Goal: Transaction & Acquisition: Subscribe to service/newsletter

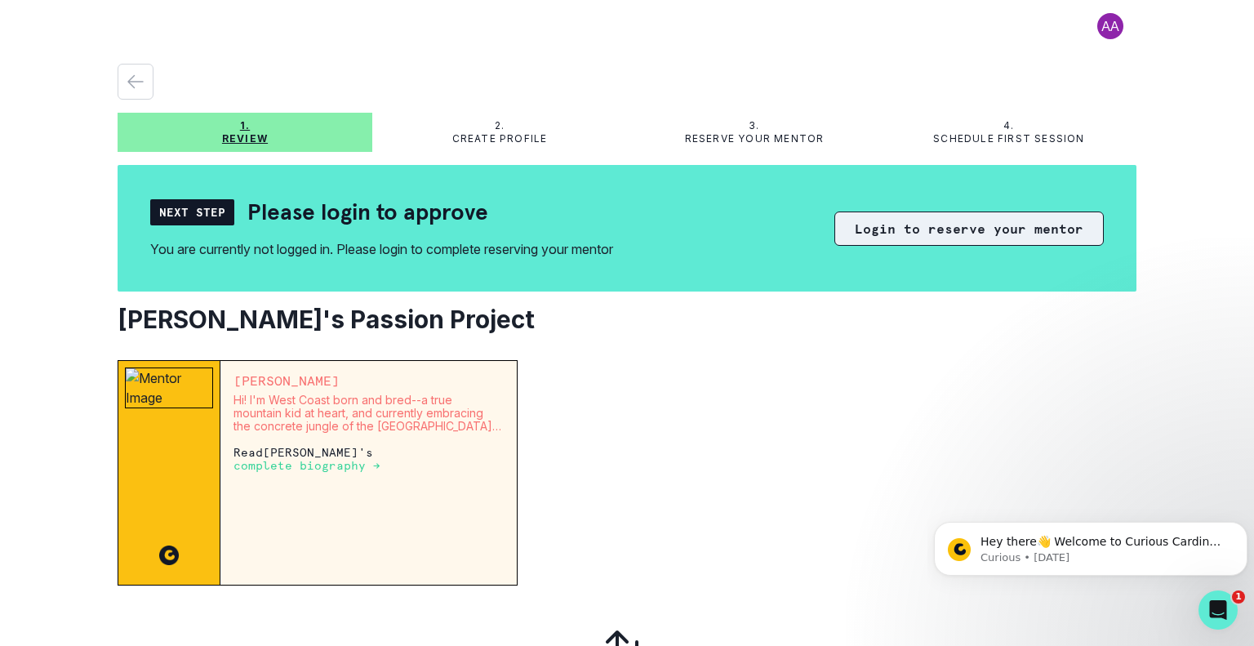
click at [926, 222] on button "Login to reserve your mentor" at bounding box center [968, 228] width 269 height 34
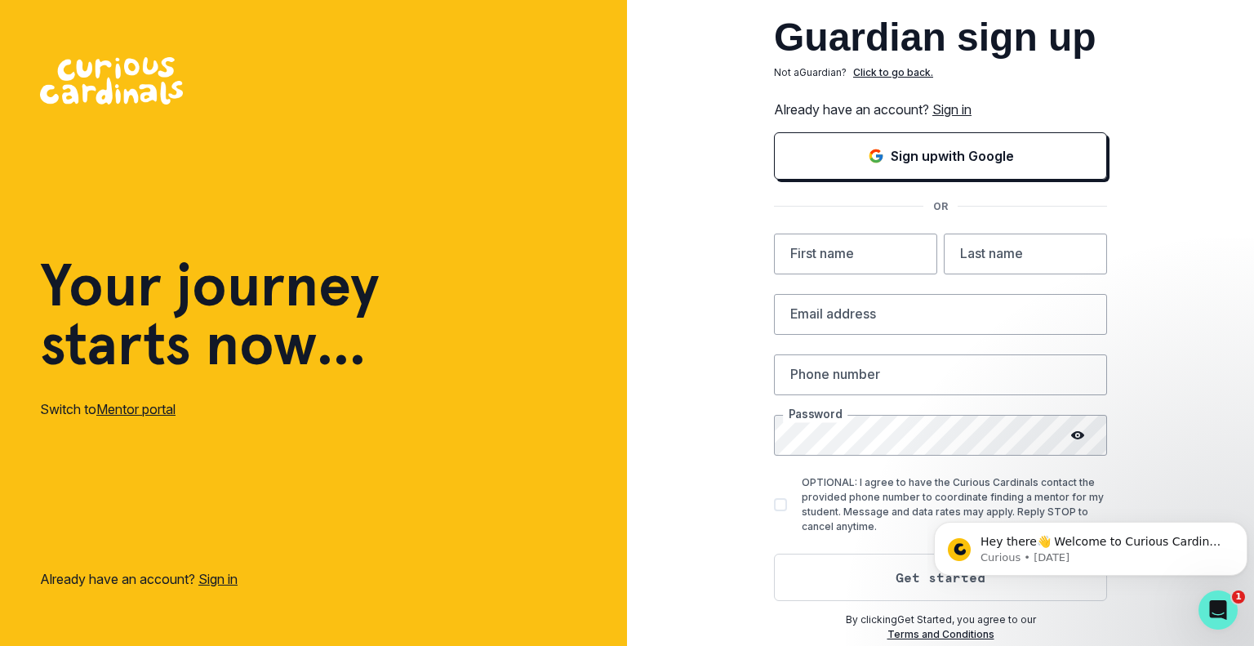
click at [229, 579] on link "Sign in" at bounding box center [217, 579] width 39 height 16
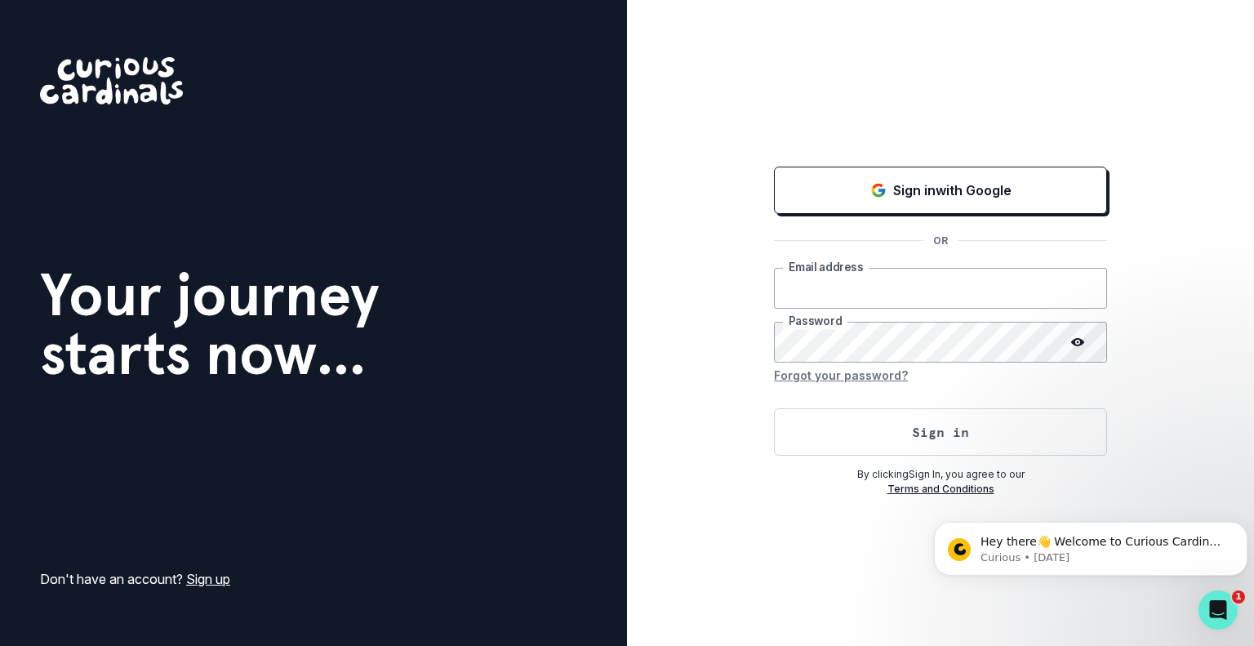
click at [831, 282] on input "email" at bounding box center [940, 288] width 333 height 41
type input "[EMAIL_ADDRESS][DOMAIN_NAME]"
click at [774, 408] on button "Sign in" at bounding box center [940, 431] width 333 height 47
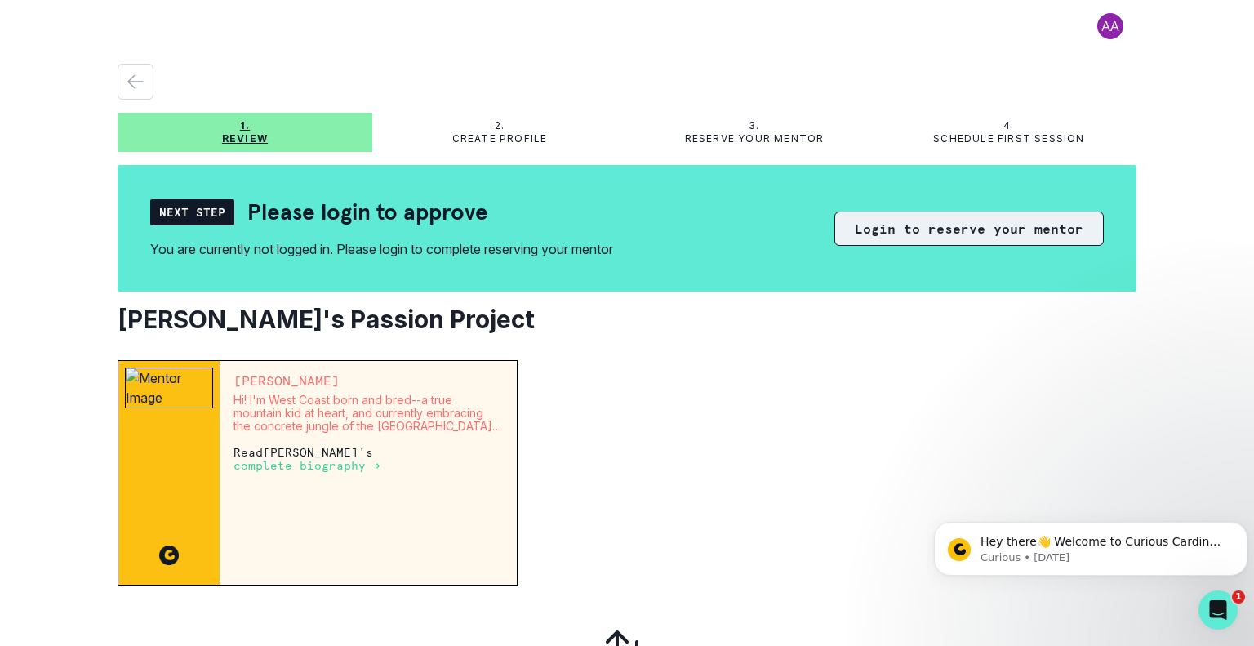
click at [895, 226] on button "Login to reserve your mentor" at bounding box center [968, 228] width 269 height 34
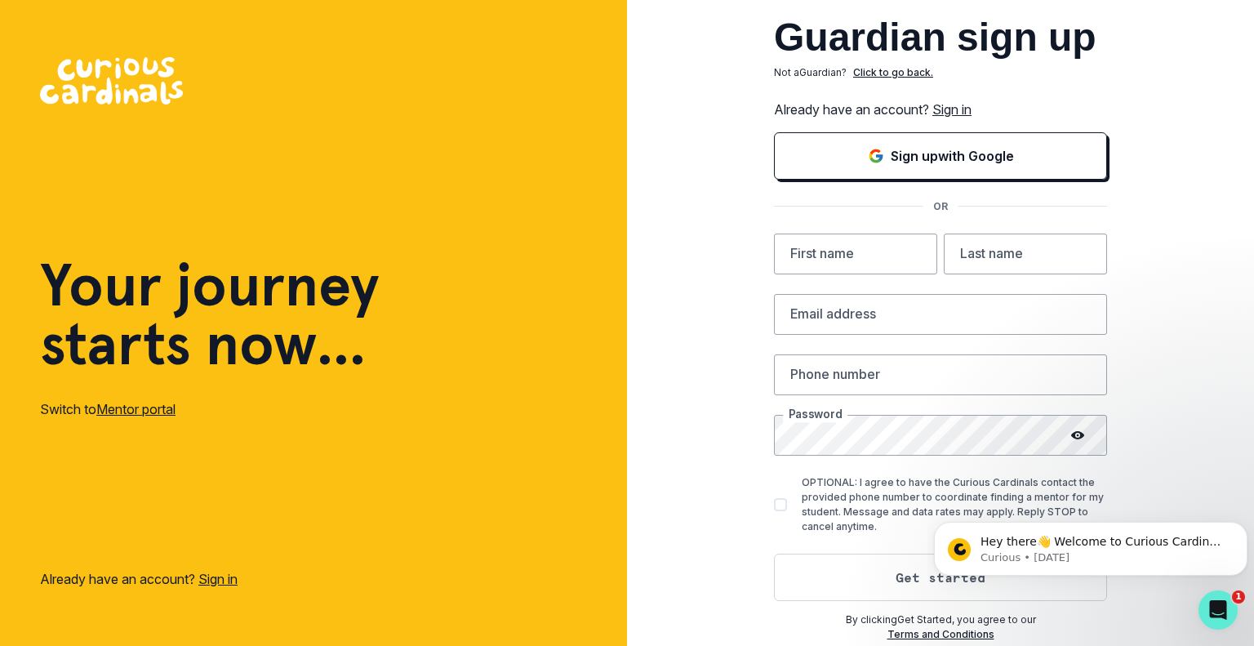
click at [1179, 448] on div "Guardian sign up Not a Guardian ? Click to go back. Already have an account? Si…" at bounding box center [940, 323] width 627 height 646
click at [840, 270] on input "text" at bounding box center [855, 253] width 163 height 41
type input "[PERSON_NAME]"
type input "[EMAIL_ADDRESS][DOMAIN_NAME]"
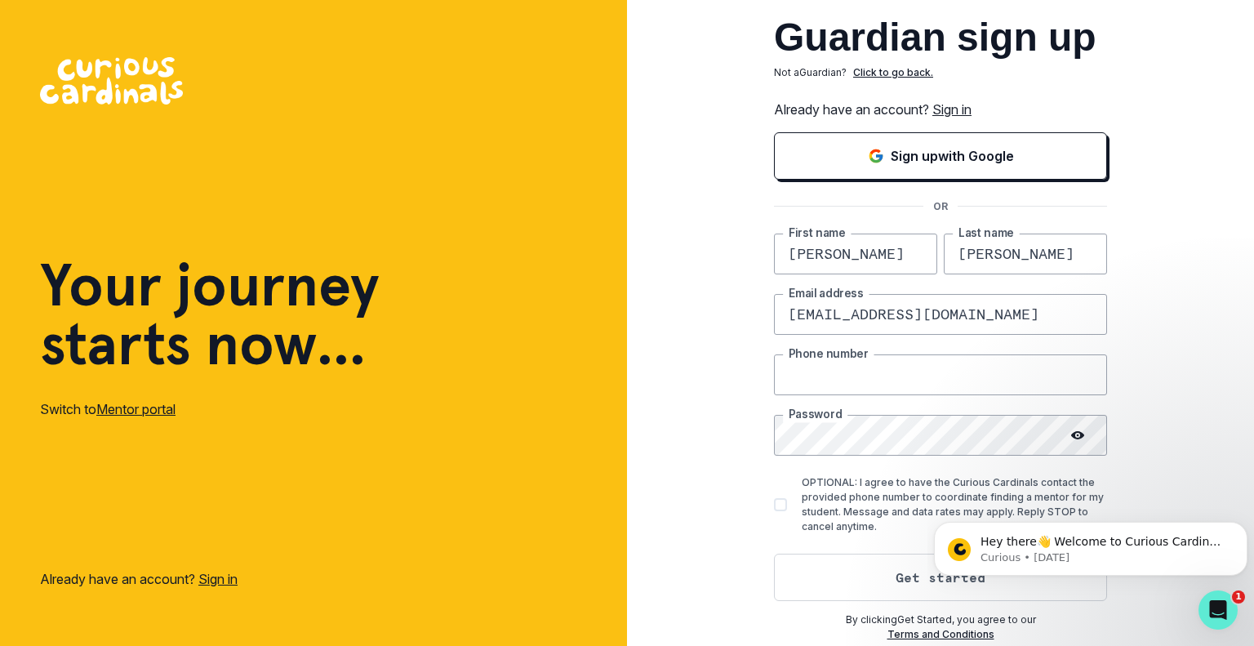
type input "6464253359"
click at [779, 504] on span at bounding box center [780, 504] width 13 height 13
click at [774, 504] on input "OPTIONAL: I agree to have the Curious Cardinals contact the provided phone numb…" at bounding box center [773, 504] width 1 height 1
checkbox input "true"
click at [906, 574] on button "Get started" at bounding box center [940, 576] width 333 height 47
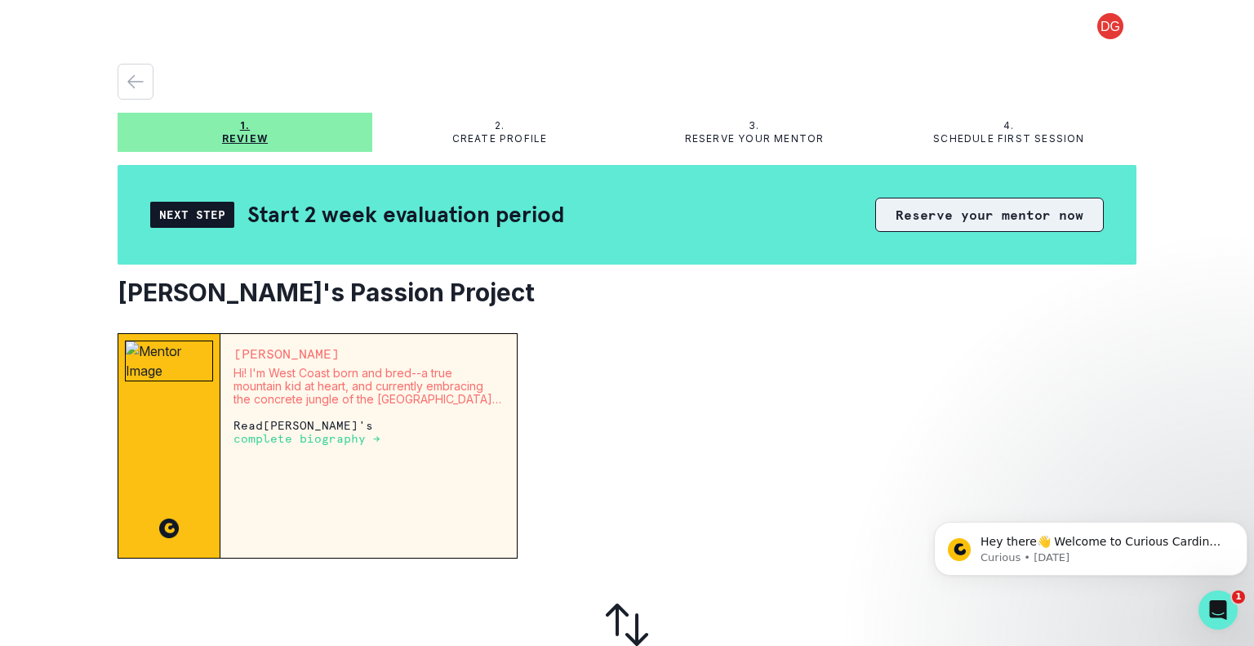
click at [957, 214] on button "Reserve your mentor now" at bounding box center [989, 215] width 229 height 34
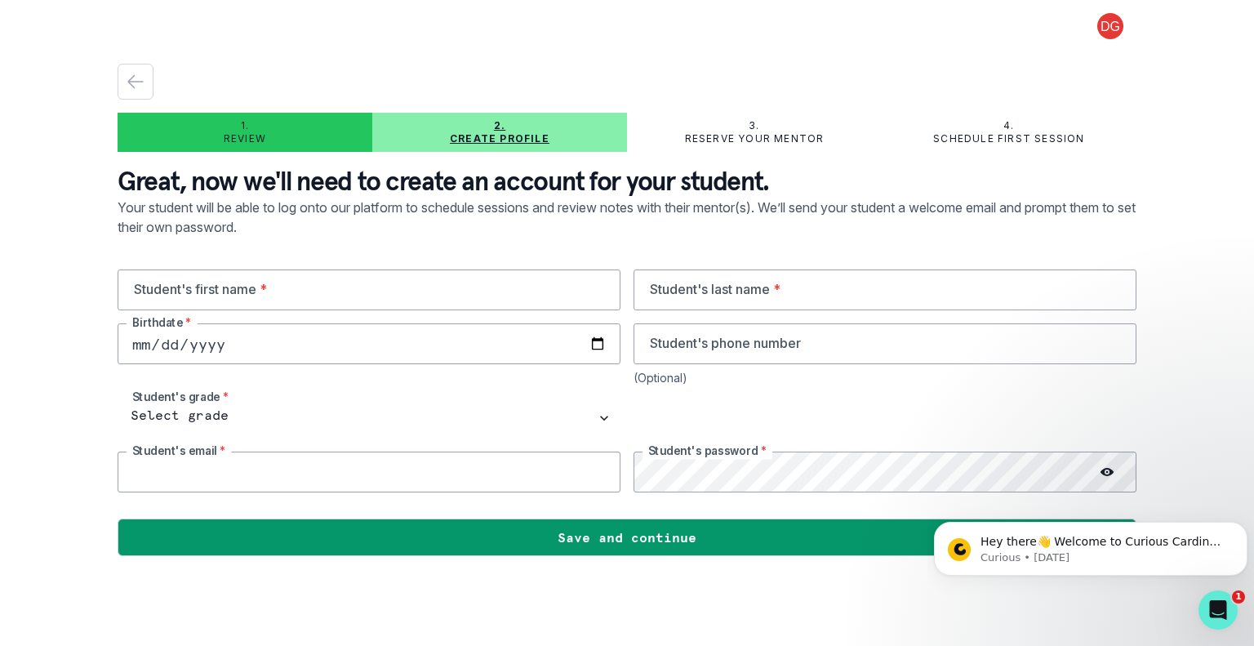
type input "[EMAIL_ADDRESS][DOMAIN_NAME]"
click at [395, 289] on input "text" at bounding box center [369, 289] width 503 height 41
type input "[PERSON_NAME]"
type input "[DATE]"
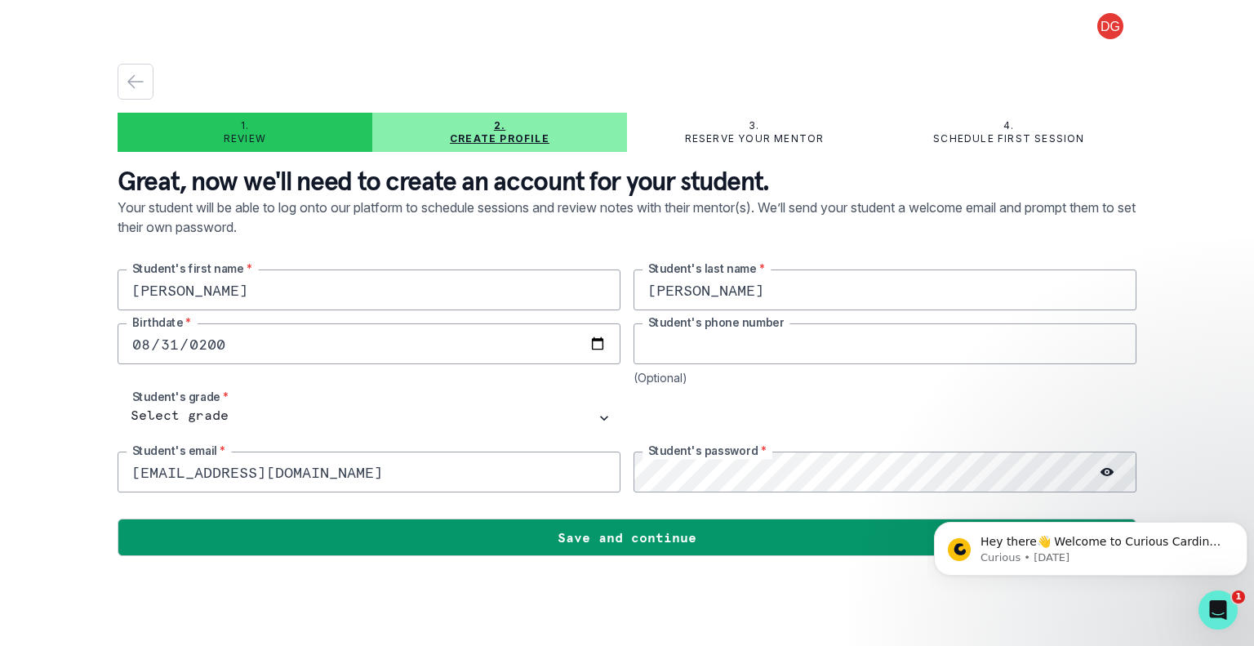
click at [732, 353] on input "tel" at bounding box center [884, 343] width 503 height 41
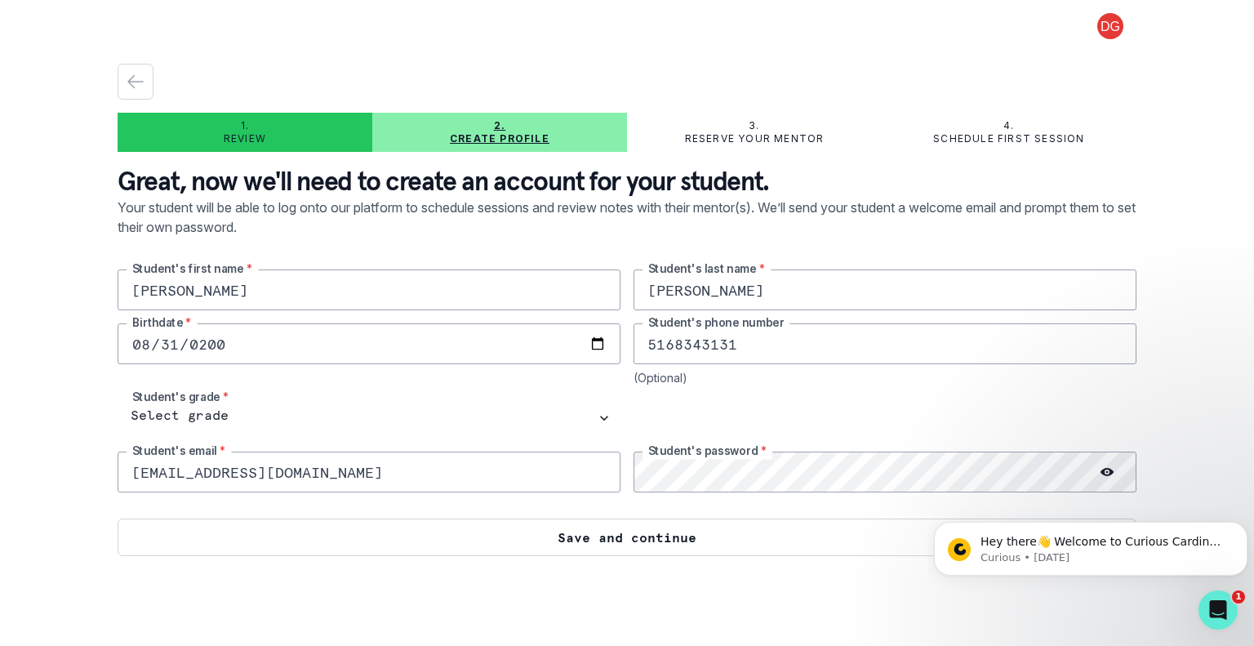
type input "5168343131"
click at [608, 540] on button "Save and continue" at bounding box center [627, 537] width 1019 height 38
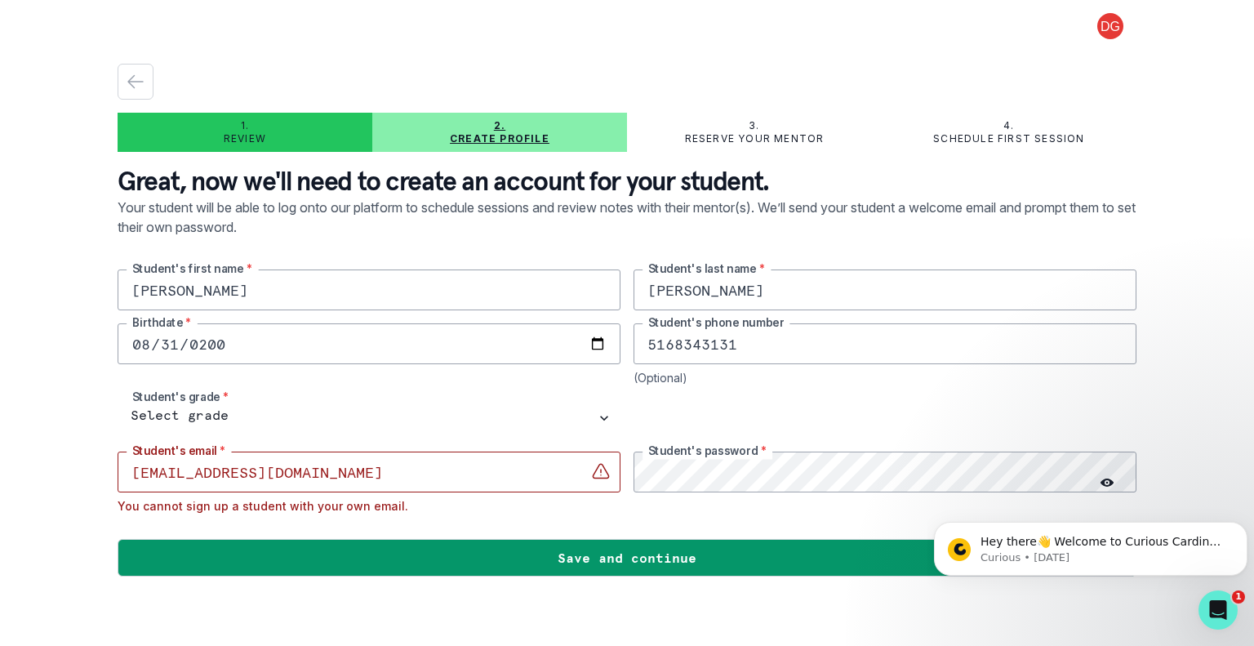
drag, startPoint x: 429, startPoint y: 473, endPoint x: 75, endPoint y: 437, distance: 356.0
click at [75, 437] on div "1. Review 2. Create profile 3. Reserve your mentor 4. Schedule first session Gr…" at bounding box center [627, 323] width 1254 height 646
click at [594, 464] on div "[PERSON_NAME]'s first name * [PERSON_NAME]'s last name * [DEMOGRAPHIC_DATA] Bir…" at bounding box center [627, 390] width 1019 height 243
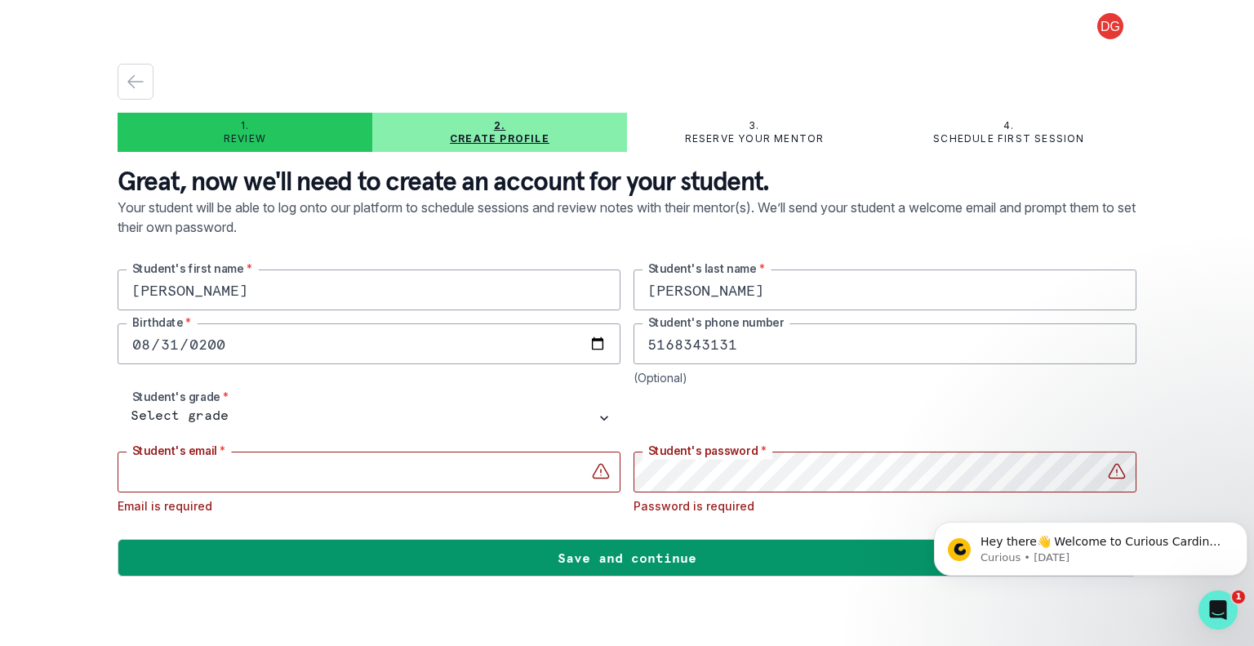
click at [499, 451] on input "email" at bounding box center [369, 471] width 503 height 41
type input "[EMAIL_ADDRESS][DOMAIN_NAME]"
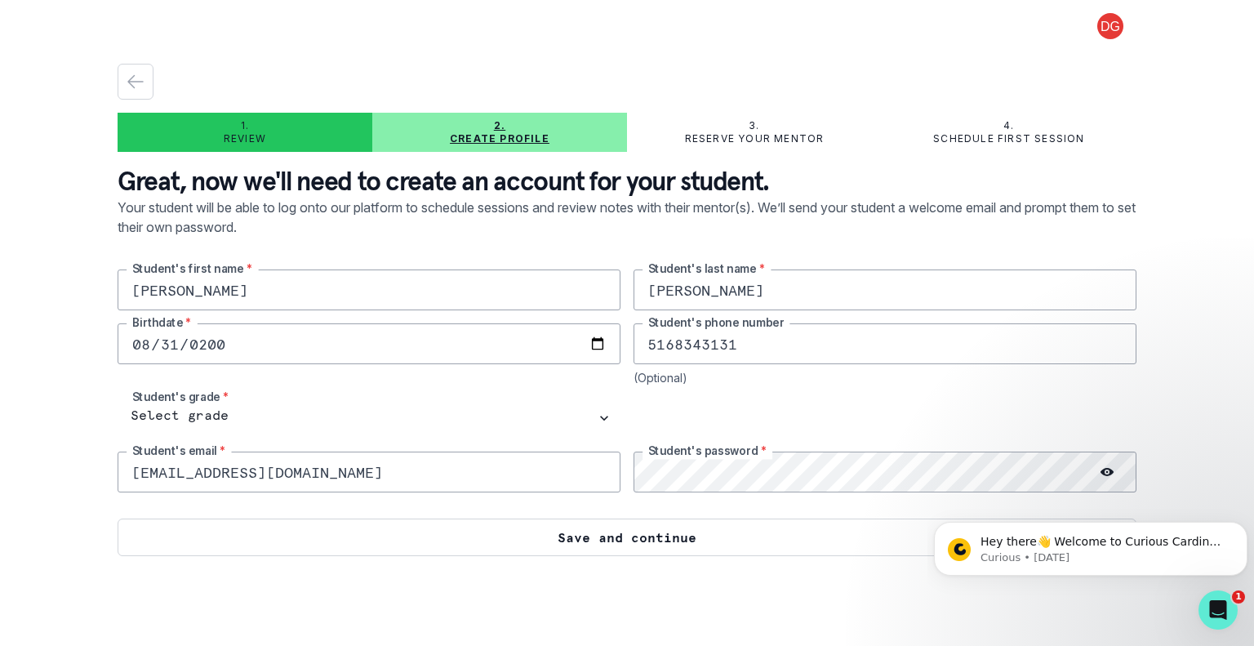
click at [620, 535] on button "Save and continue" at bounding box center [627, 537] width 1019 height 38
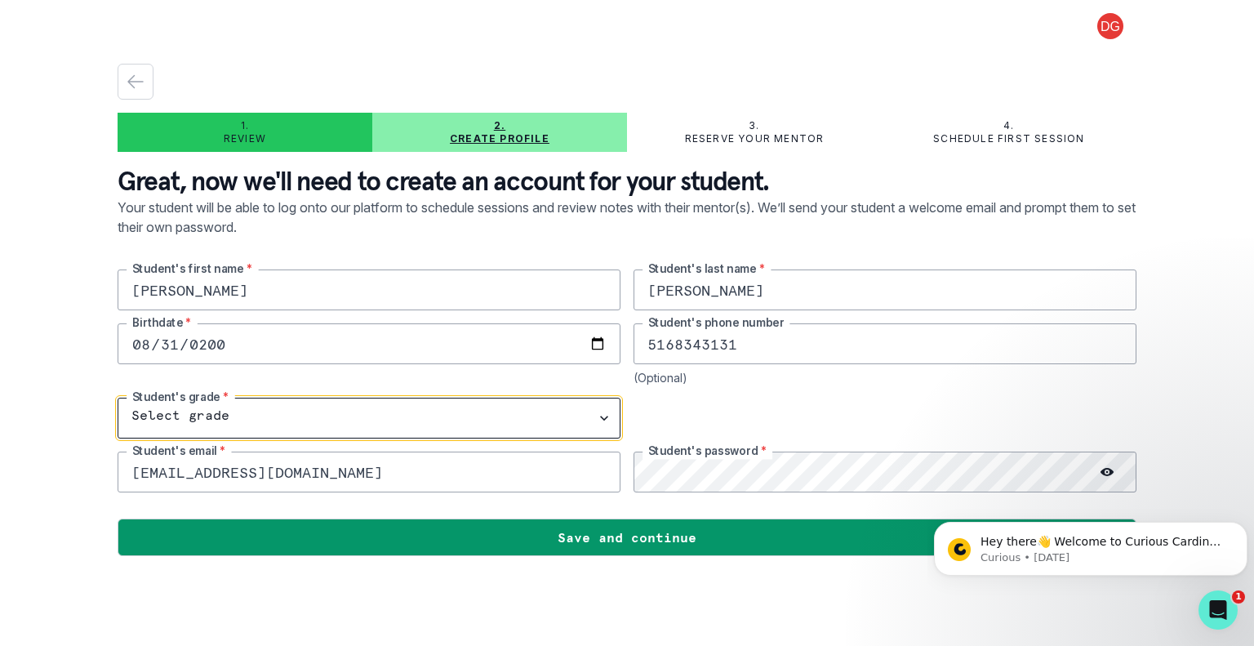
click at [395, 397] on select "Select grade 1st Grade 2nd Grade 3rd Grade 4th Grade 5th Grade 6th Grade 7th Gr…" at bounding box center [369, 417] width 503 height 41
select select "11th Grade"
click at [118, 397] on select "Select grade 1st Grade 2nd Grade 3rd Grade 4th Grade 5th Grade 6th Grade 7th Gr…" at bounding box center [369, 417] width 503 height 41
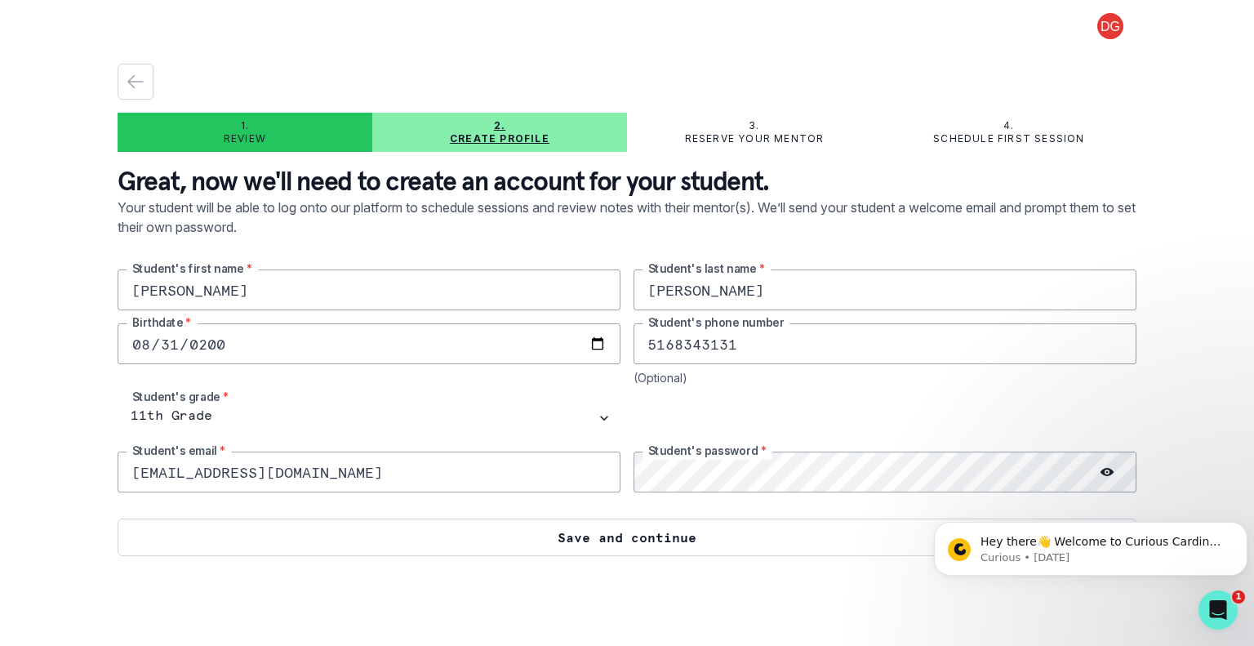
click at [642, 536] on button "Save and continue" at bounding box center [627, 537] width 1019 height 38
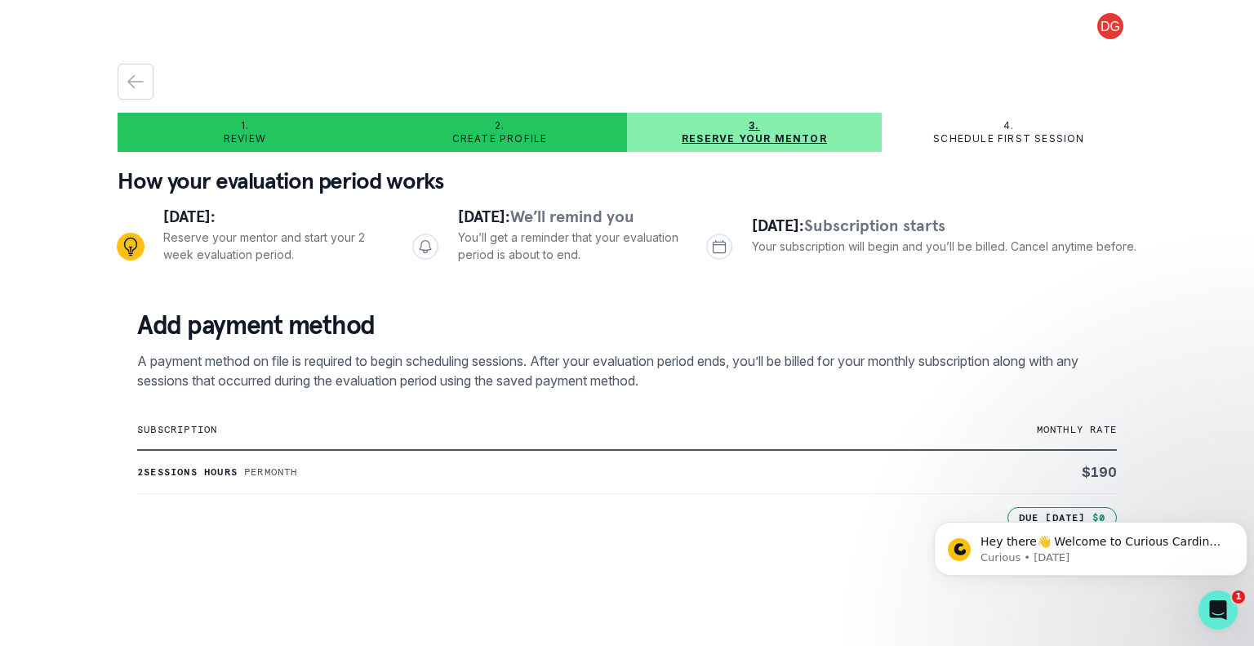
scroll to position [202, 0]
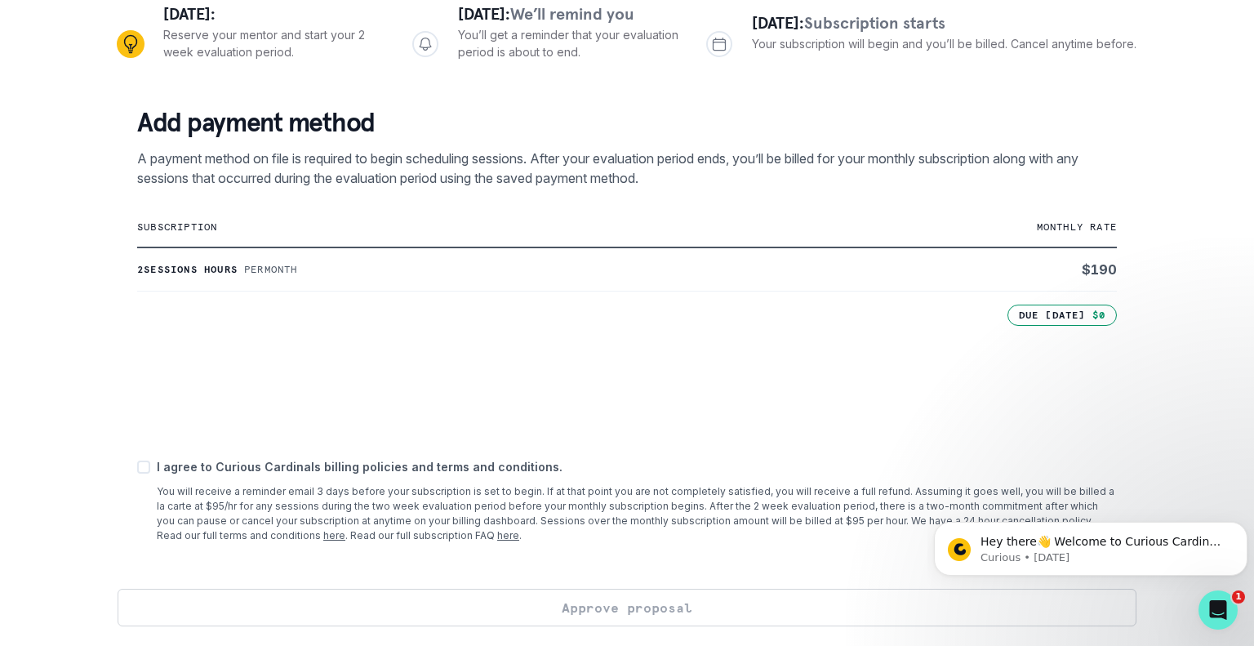
click at [147, 467] on span at bounding box center [143, 466] width 13 height 13
click at [137, 467] on input "checkbox" at bounding box center [136, 467] width 1 height 1
checkbox input "true"
click at [620, 612] on button "Approve proposal" at bounding box center [627, 607] width 1019 height 38
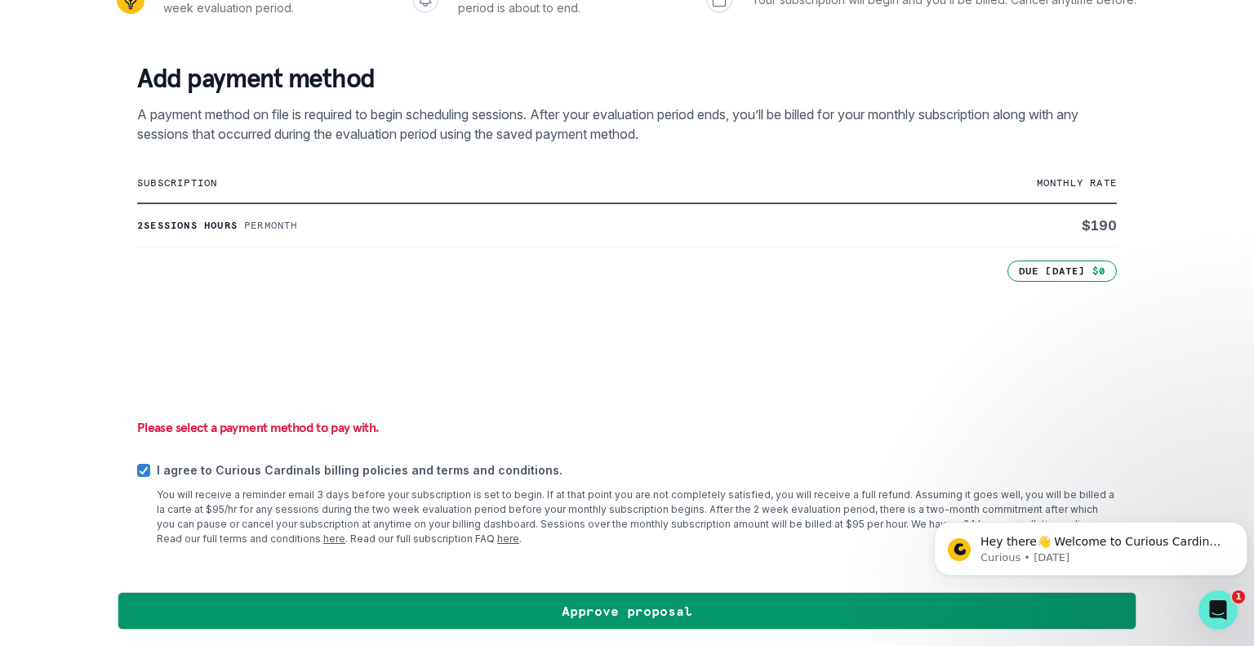
scroll to position [249, 0]
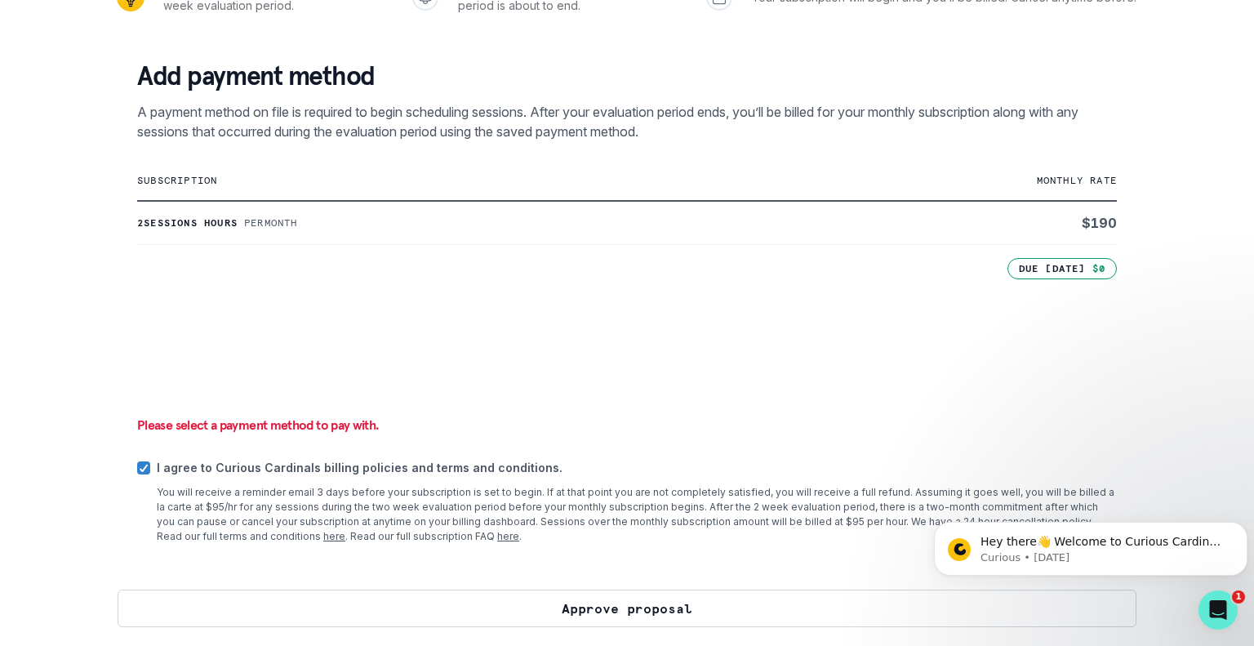
click at [645, 607] on button "Approve proposal" at bounding box center [627, 608] width 1019 height 38
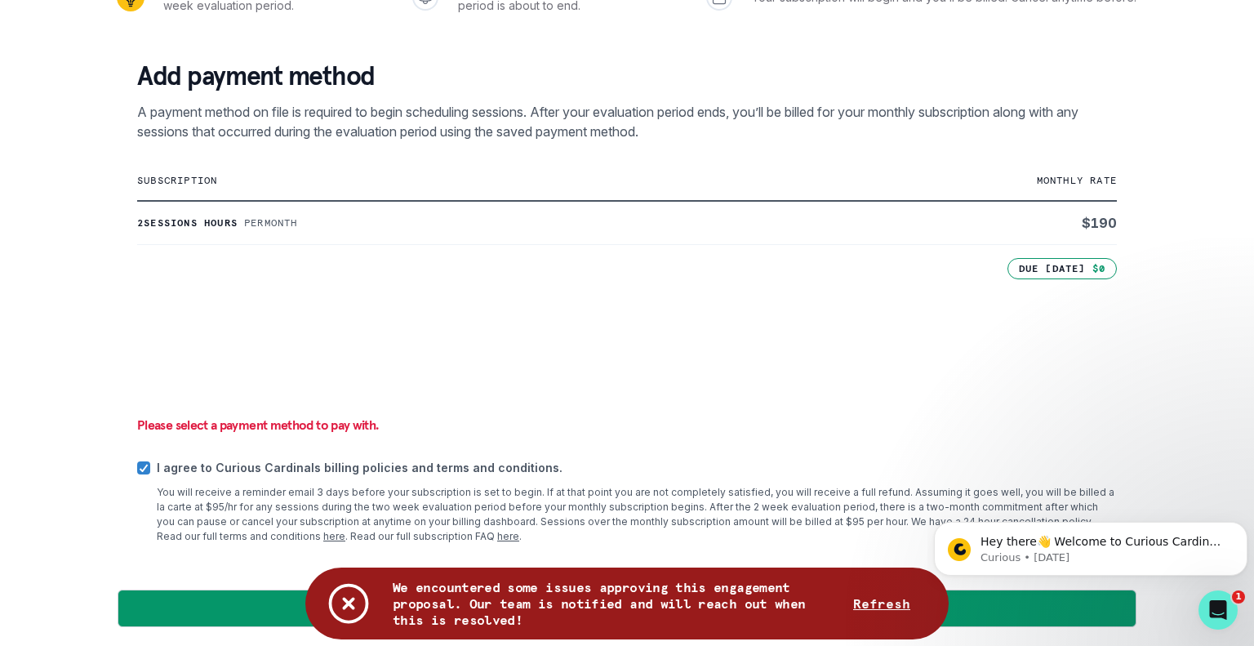
click at [834, 446] on div "Add payment method A payment method on file is required to begin scheduling ses…" at bounding box center [627, 314] width 1019 height 549
